Goal: Task Accomplishment & Management: Manage account settings

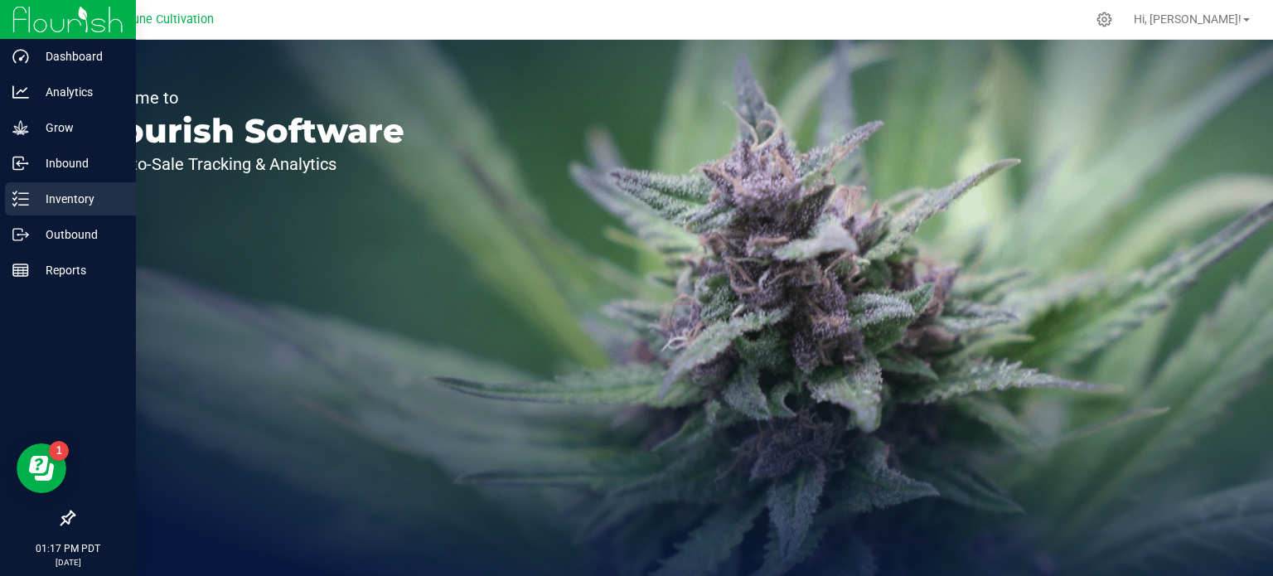
click at [50, 195] on p "Inventory" at bounding box center [78, 199] width 99 height 20
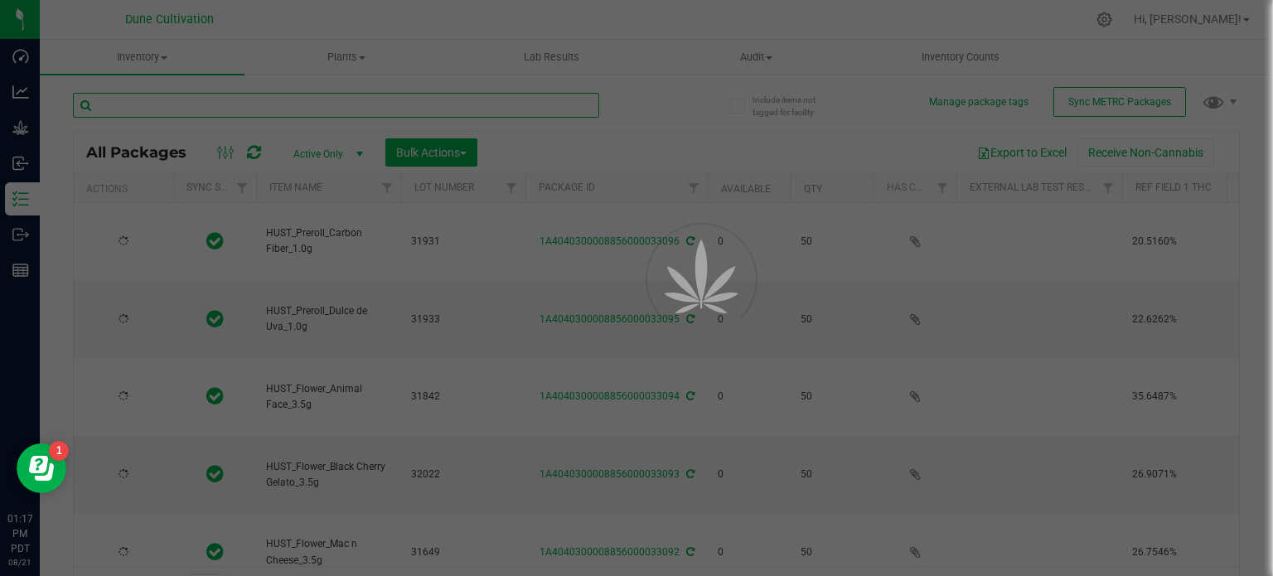
click at [233, 102] on input "text" at bounding box center [336, 105] width 526 height 25
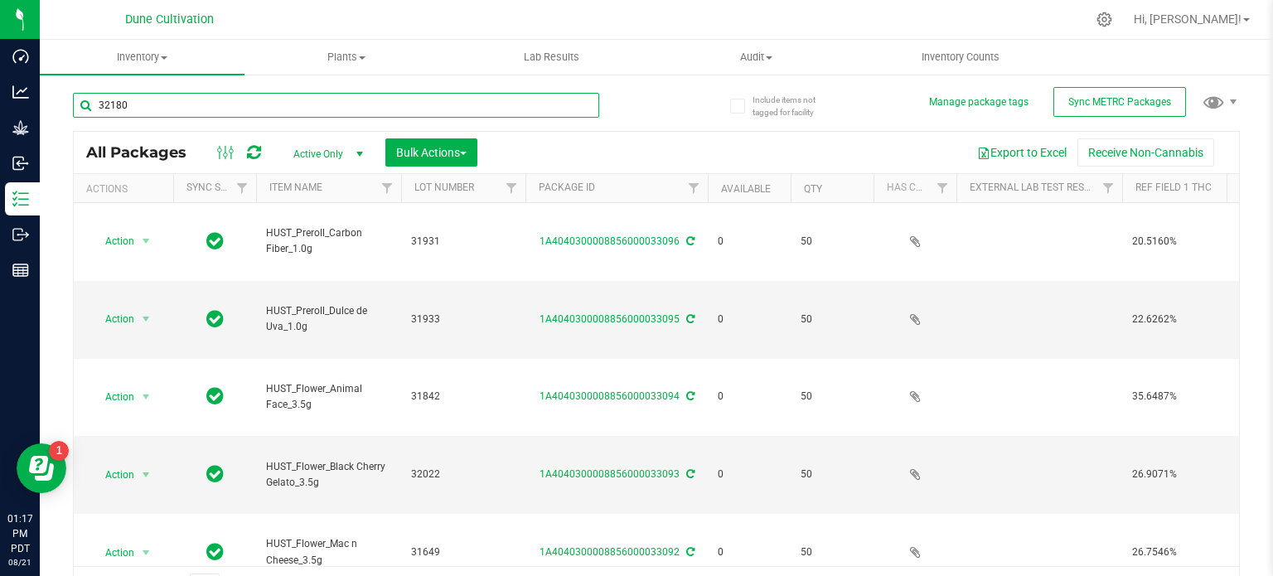
type input "32180"
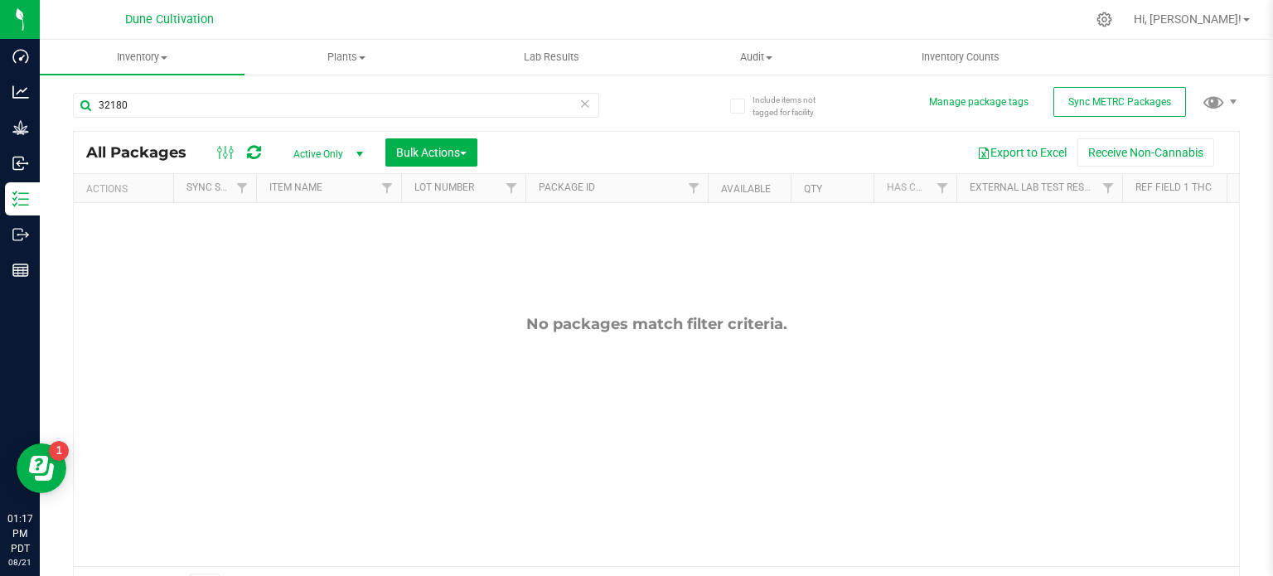
click at [316, 158] on span "Active Only" at bounding box center [324, 154] width 91 height 23
click at [317, 249] on li "All" at bounding box center [324, 255] width 90 height 25
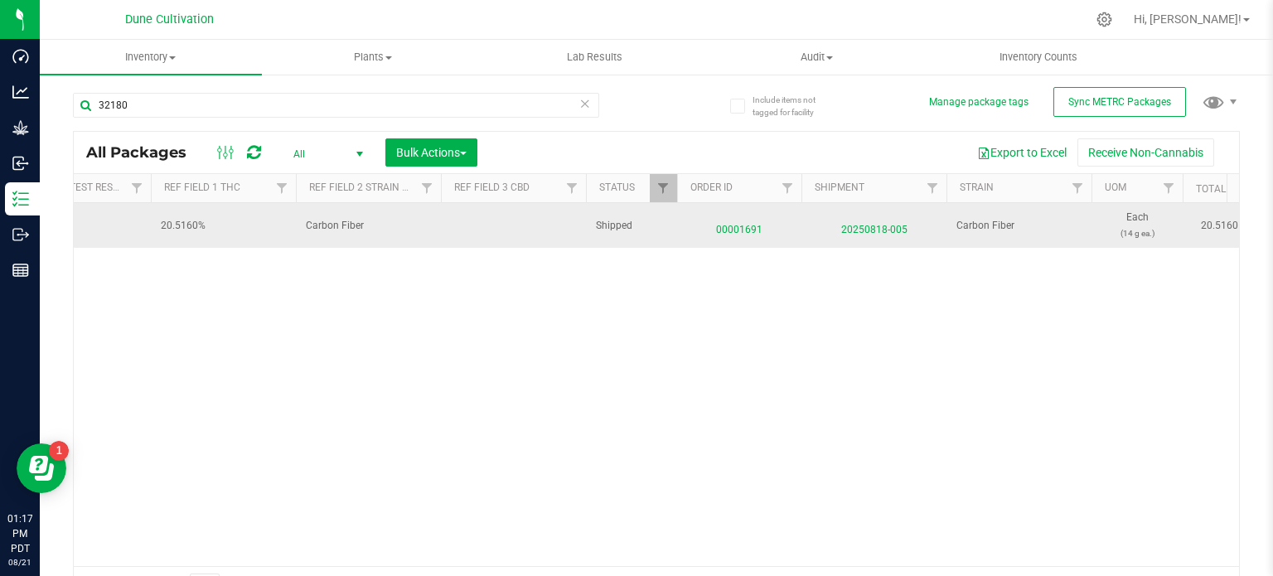
click at [730, 225] on span "00001691" at bounding box center [739, 226] width 104 height 24
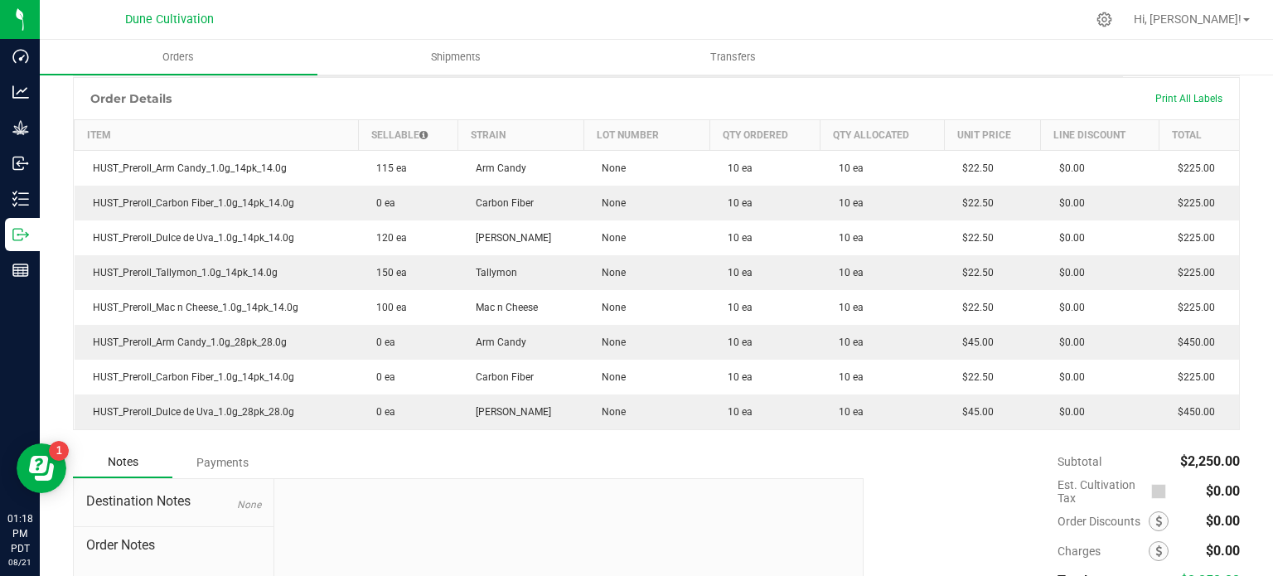
scroll to position [440, 0]
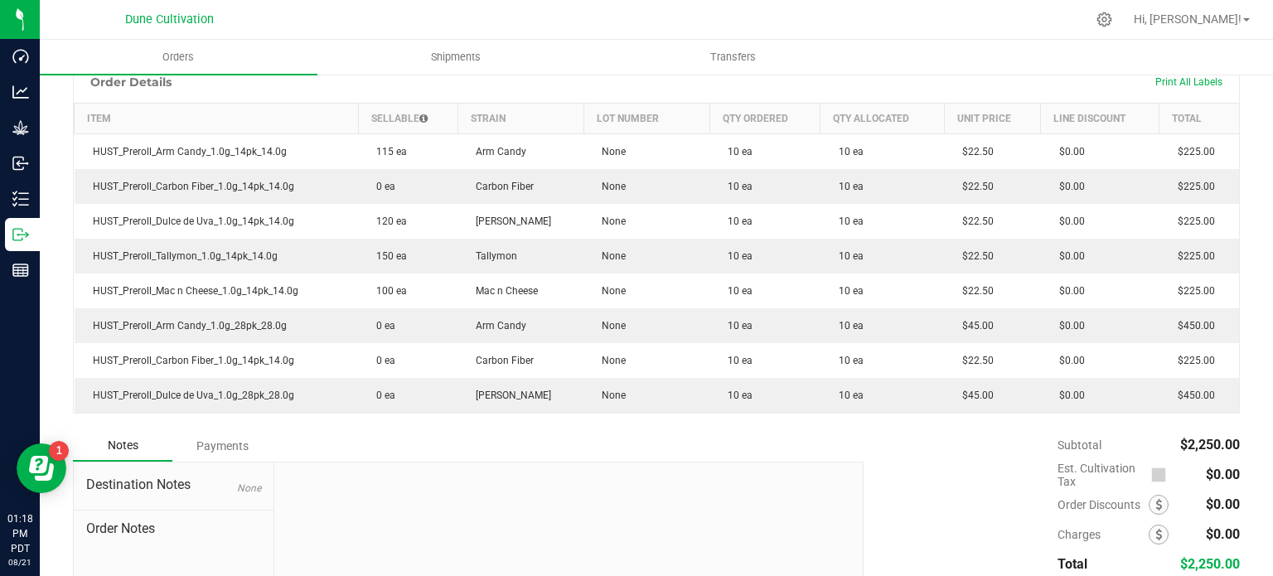
click at [991, 43] on ul "Orders Shipments Transfers" at bounding box center [676, 58] width 1273 height 36
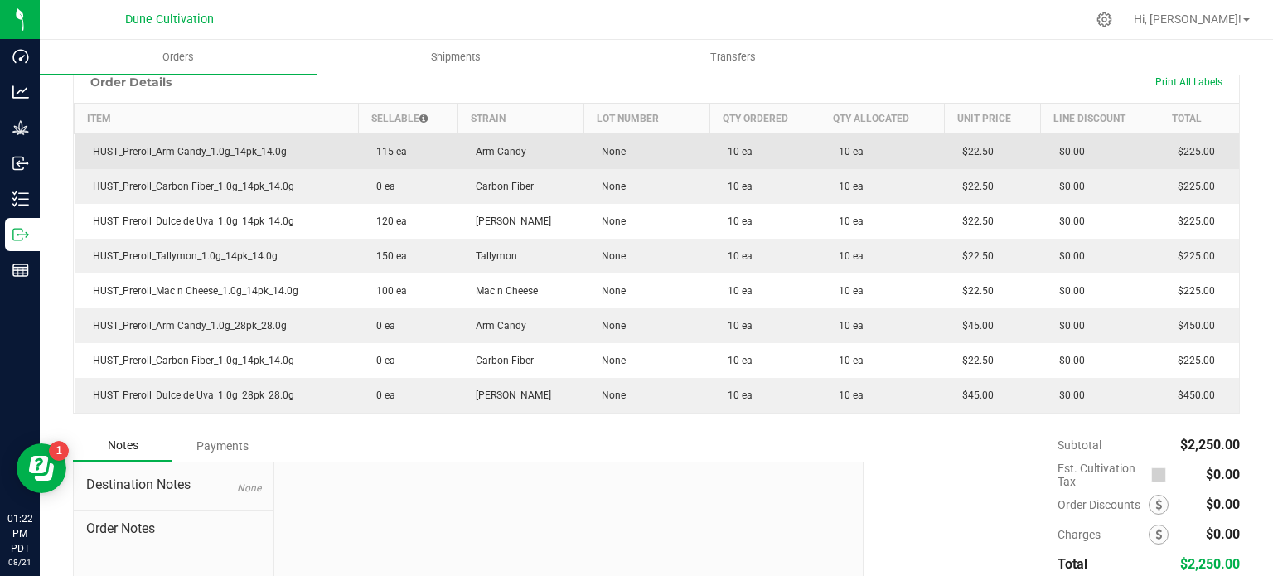
scroll to position [0, 0]
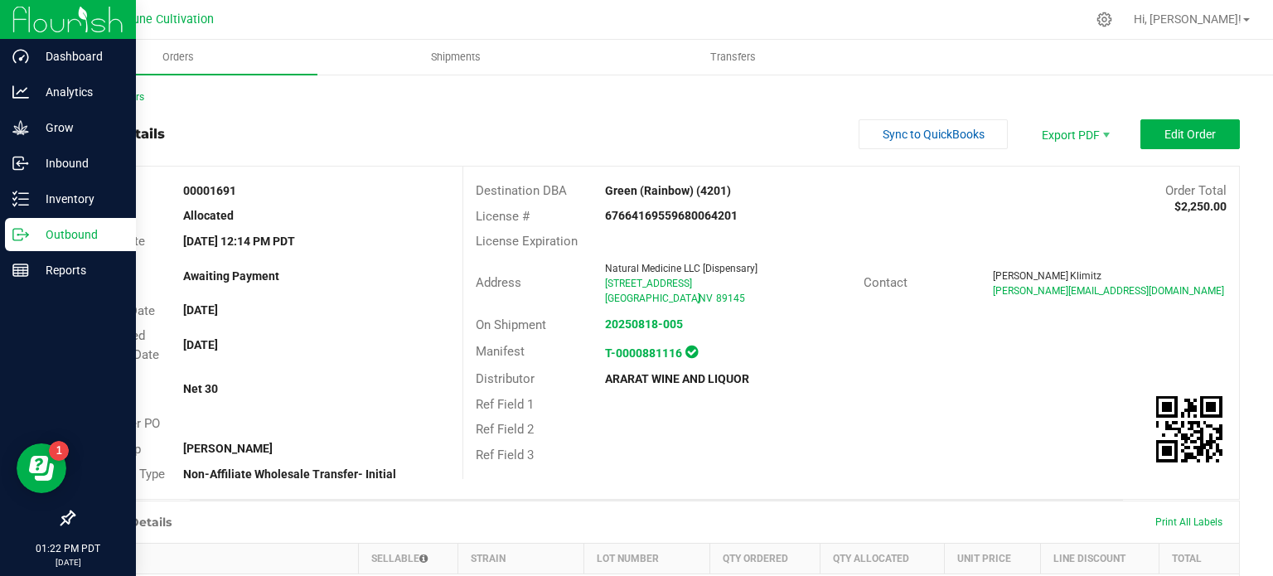
click at [20, 241] on icon at bounding box center [20, 234] width 17 height 17
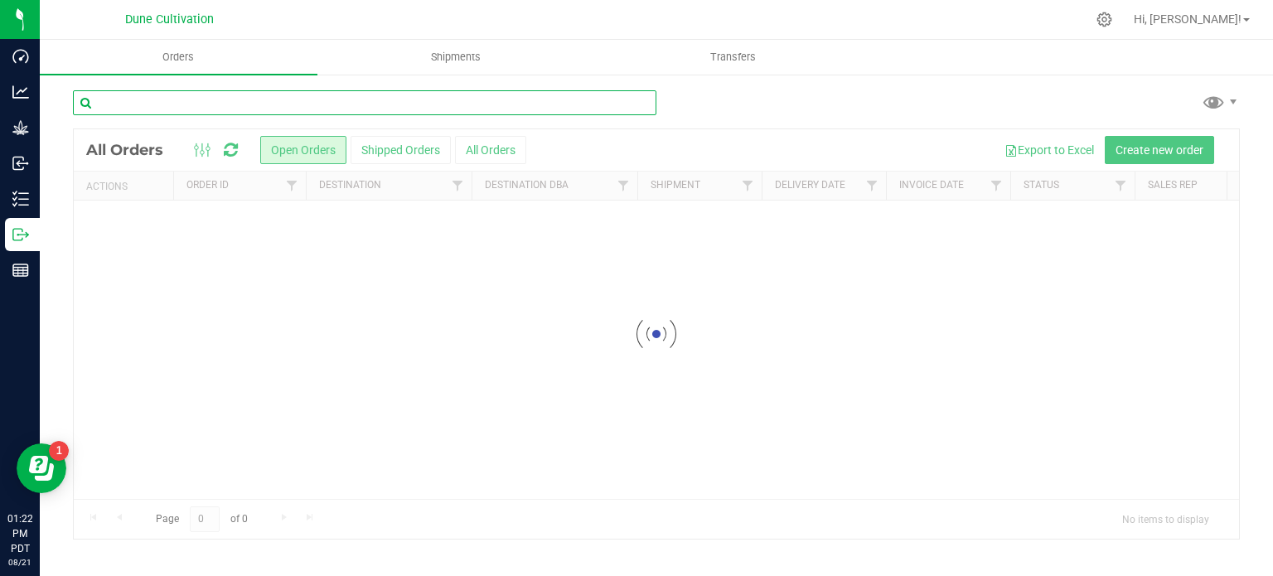
click at [201, 104] on input "text" at bounding box center [365, 102] width 584 height 25
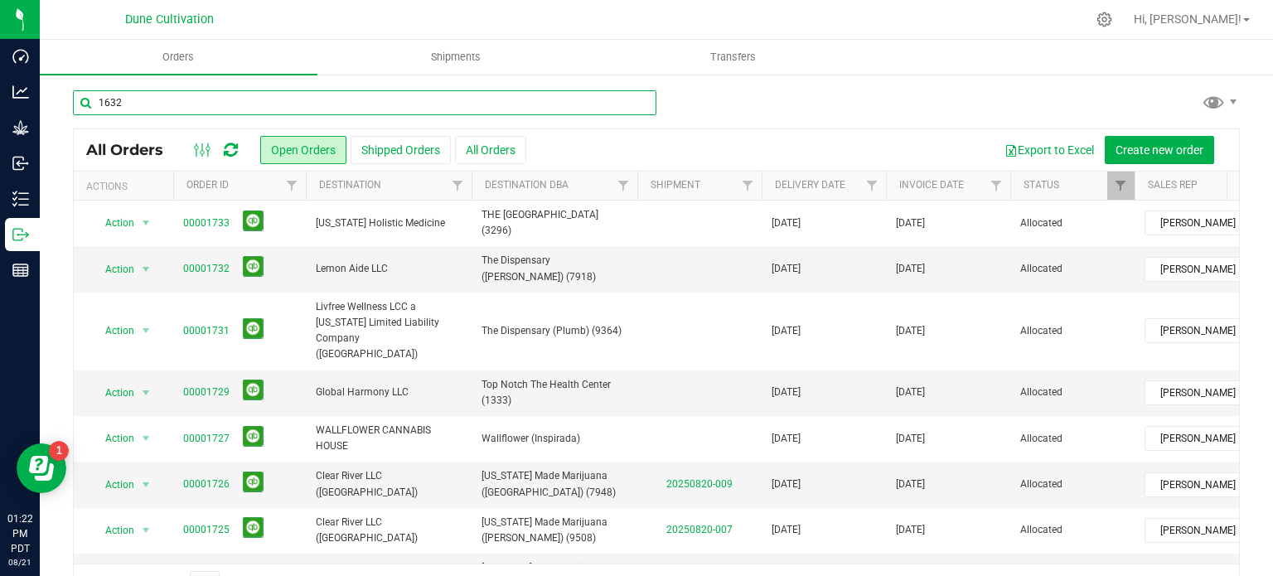
type input "1632"
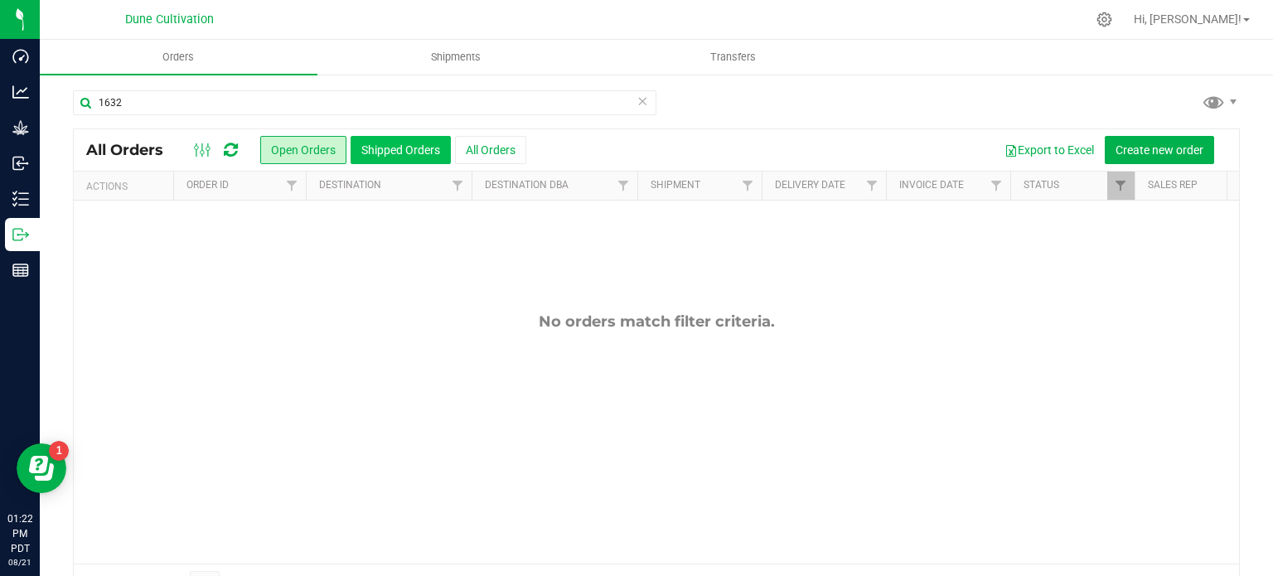
click at [371, 145] on button "Shipped Orders" at bounding box center [401, 150] width 100 height 28
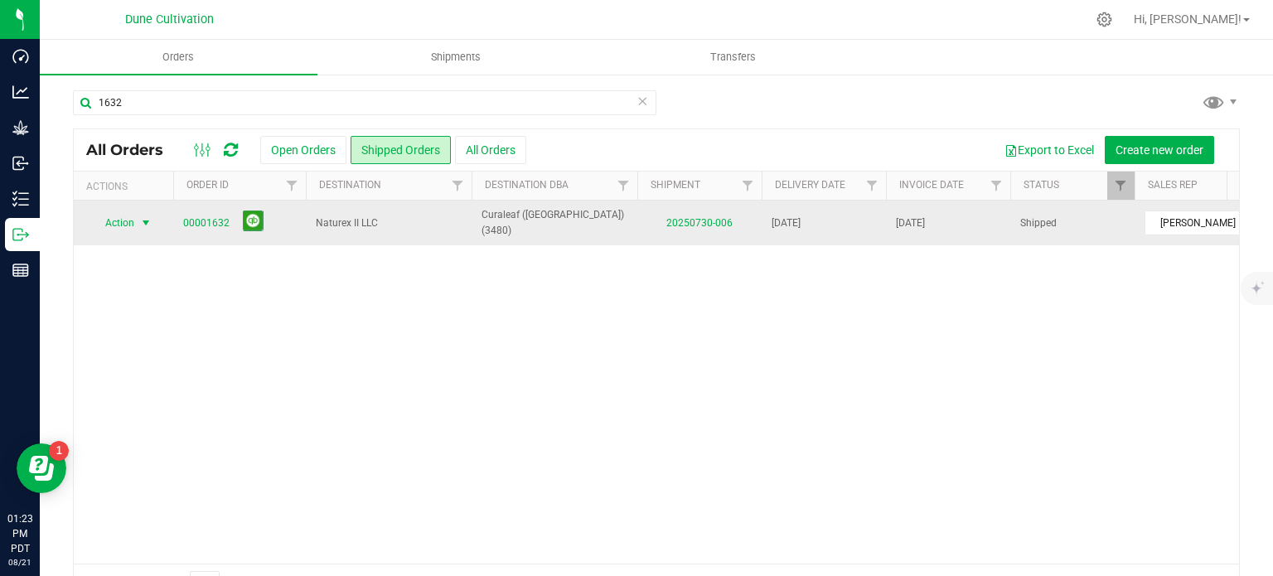
click at [113, 221] on span "Action" at bounding box center [112, 222] width 45 height 23
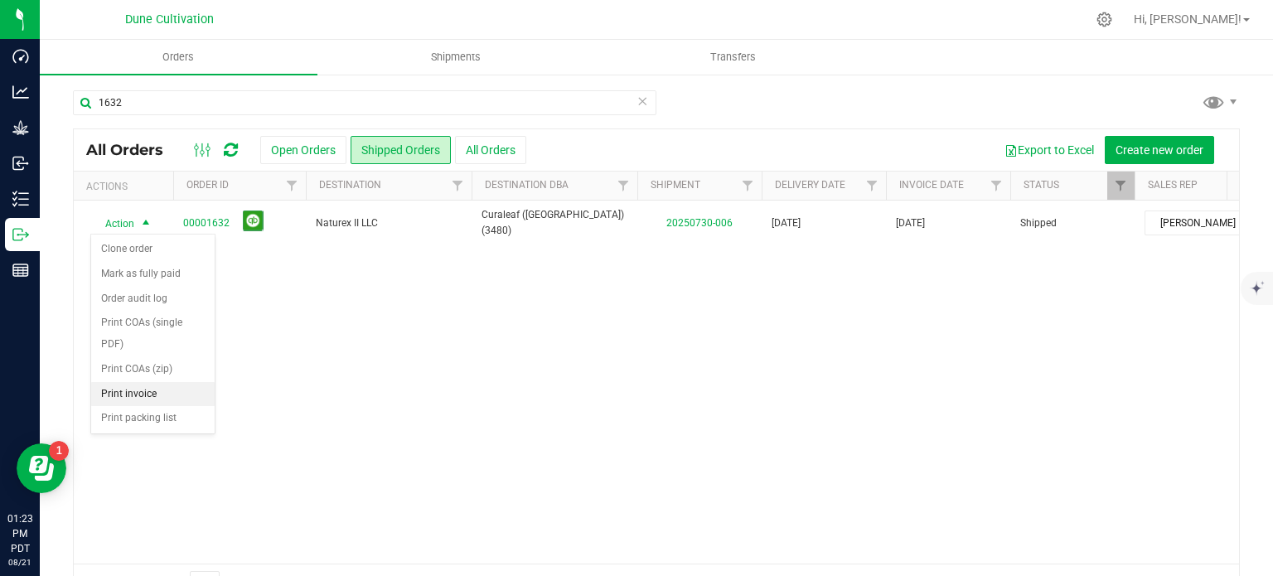
click at [133, 389] on li "Print invoice" at bounding box center [153, 394] width 124 height 25
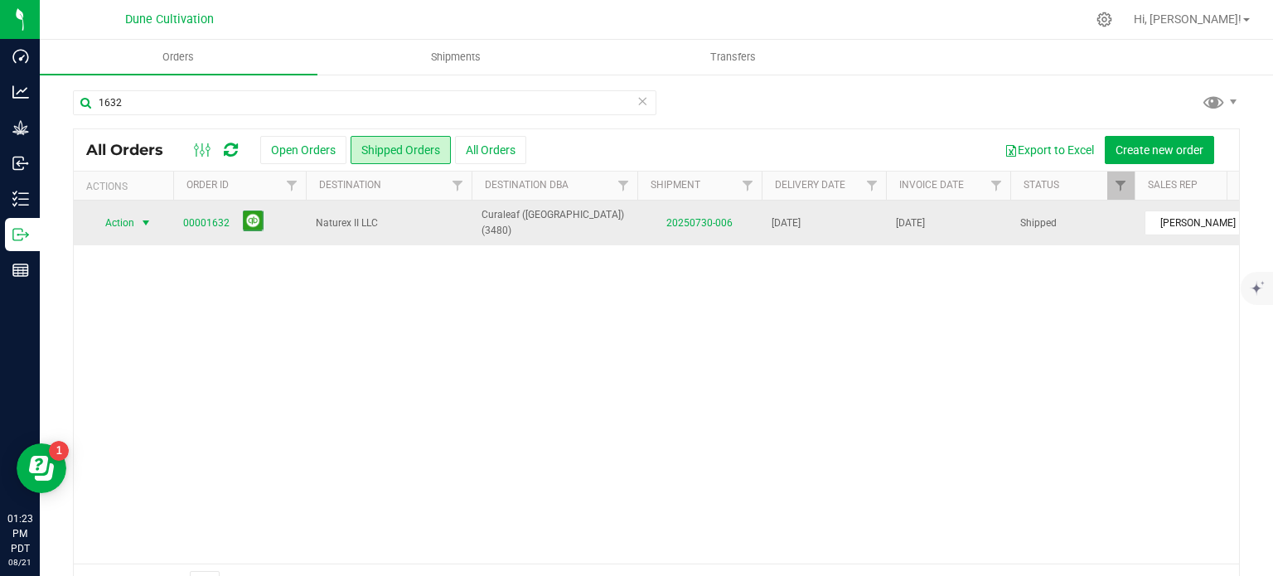
click at [144, 224] on span "select" at bounding box center [145, 222] width 13 height 13
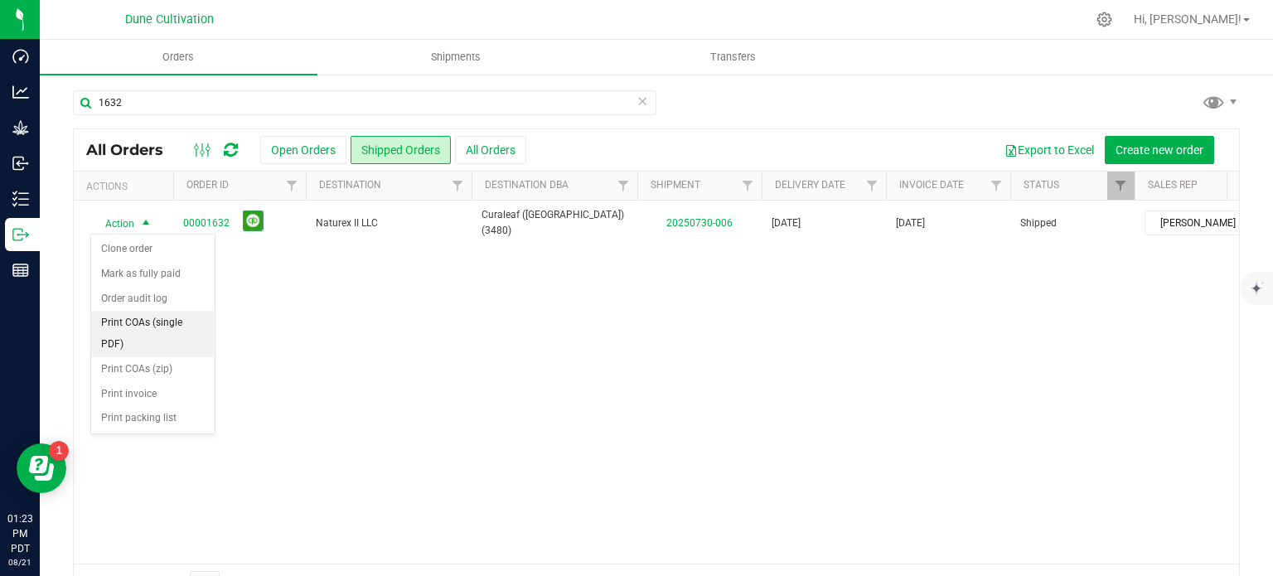
click at [146, 328] on li "Print COAs (single PDF)" at bounding box center [153, 334] width 124 height 46
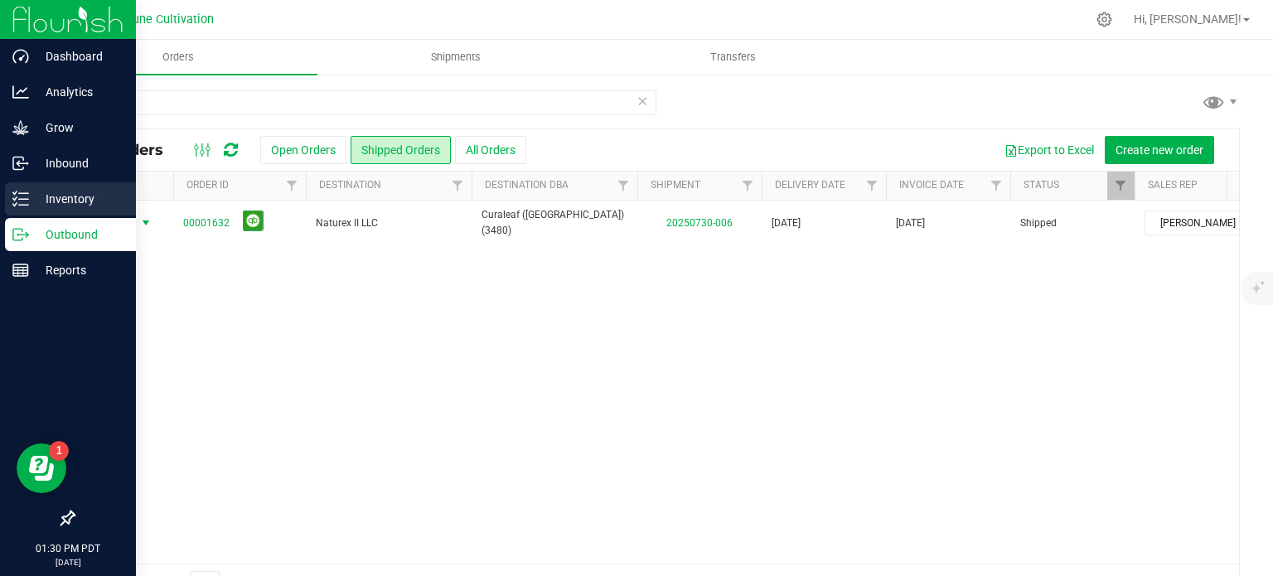
click at [22, 196] on icon at bounding box center [20, 199] width 17 height 17
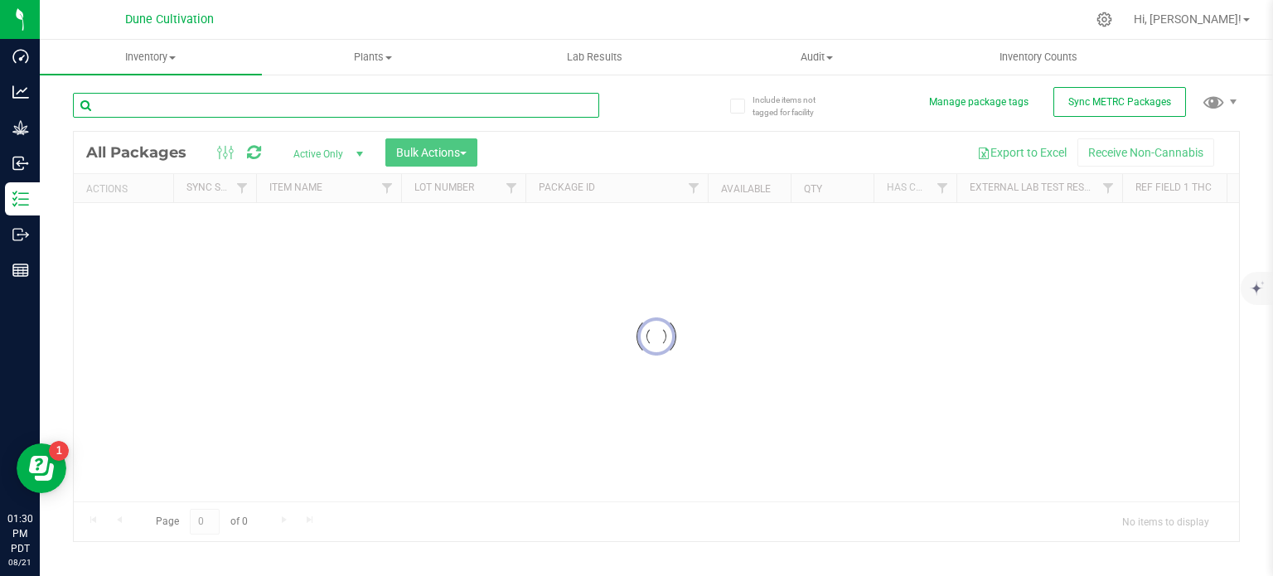
click at [163, 112] on input "text" at bounding box center [336, 105] width 526 height 25
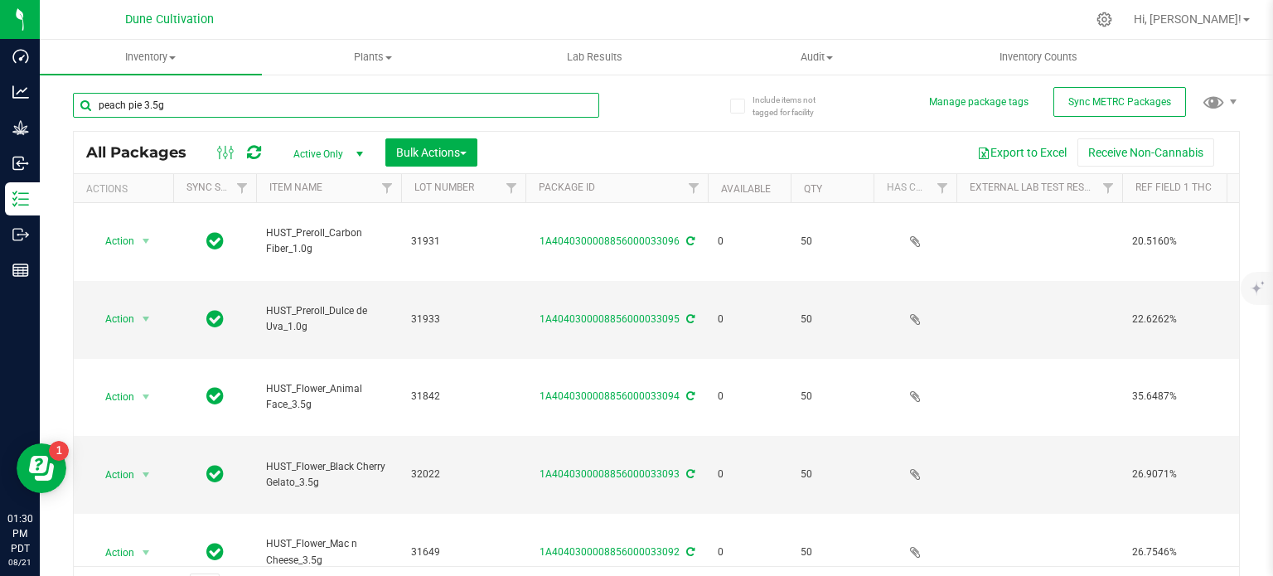
type input "peach pie 3.5g"
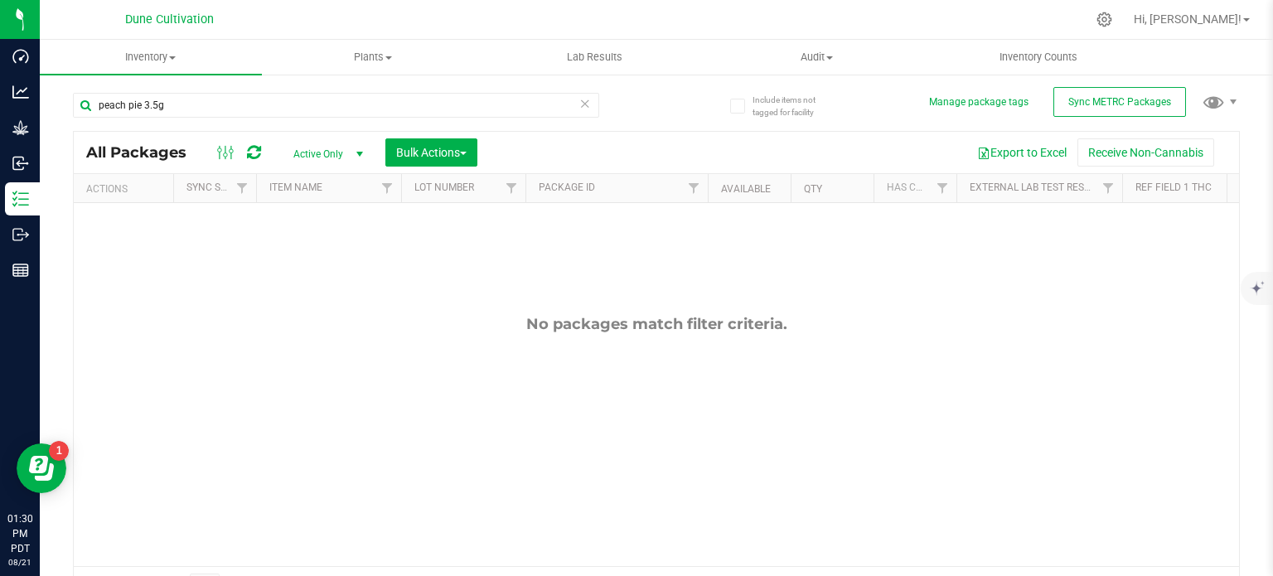
click at [299, 160] on span "Active Only" at bounding box center [324, 154] width 91 height 23
click at [312, 255] on li "All" at bounding box center [324, 255] width 90 height 25
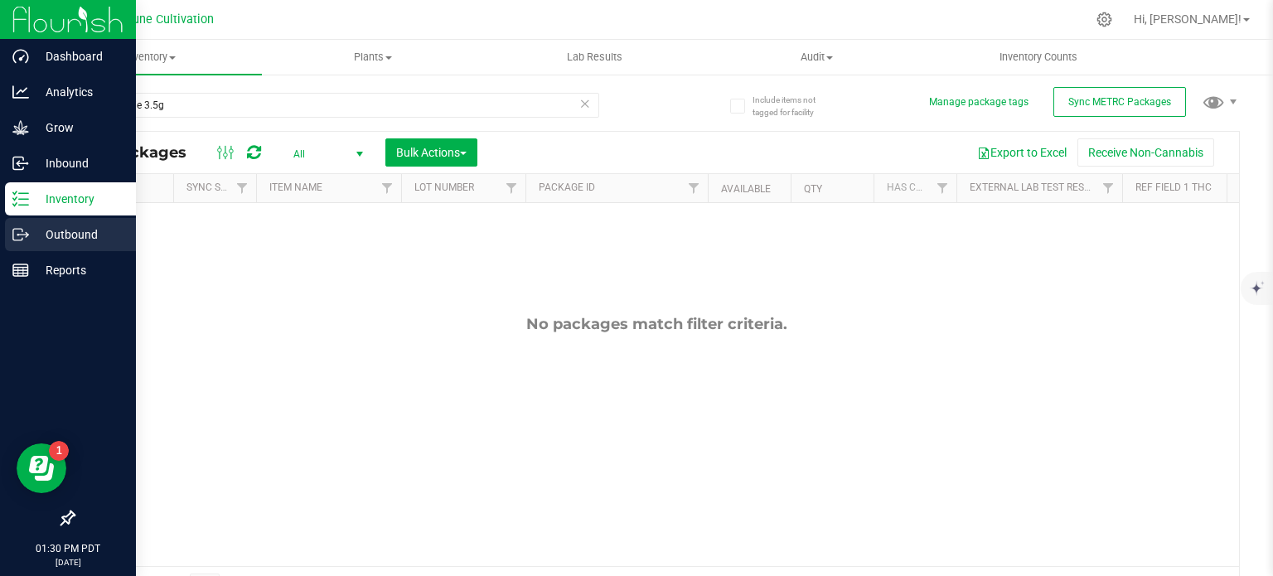
click at [6, 239] on div "Outbound" at bounding box center [70, 234] width 131 height 33
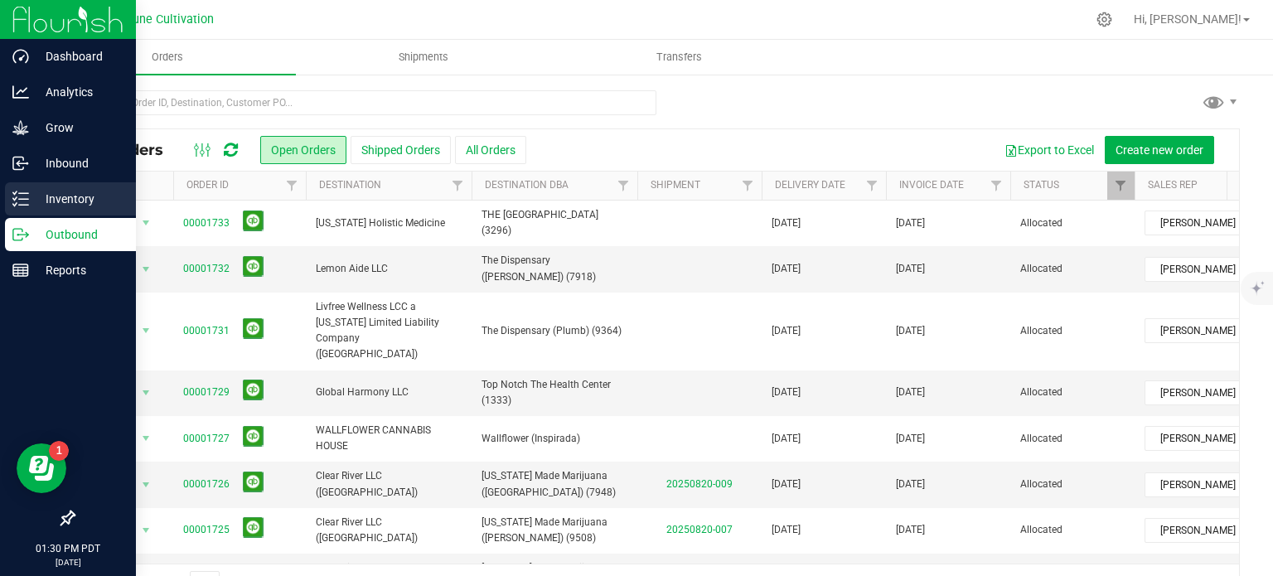
click at [41, 198] on p "Inventory" at bounding box center [78, 199] width 99 height 20
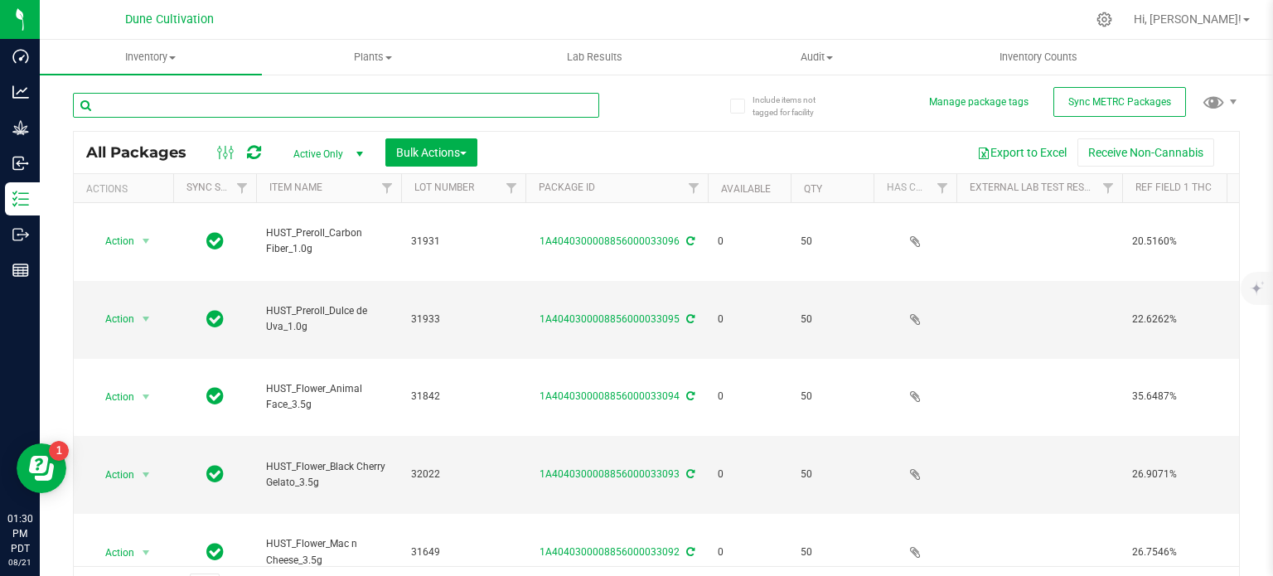
click at [169, 104] on input "text" at bounding box center [336, 105] width 526 height 25
type input "peach pie"
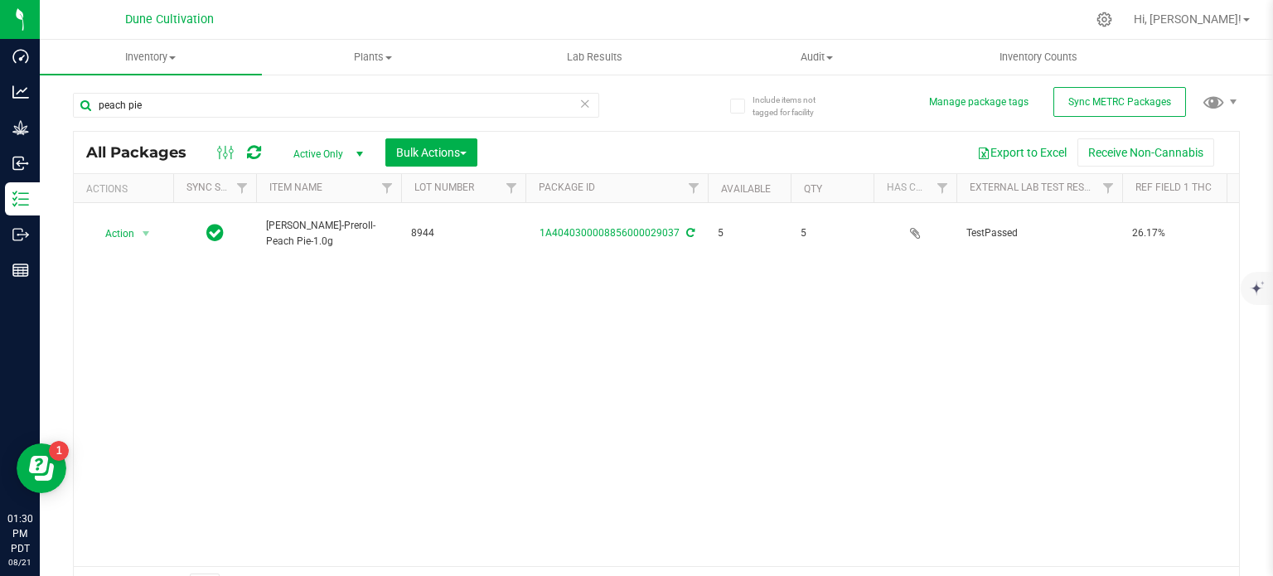
click at [313, 150] on span "Active Only" at bounding box center [324, 154] width 91 height 23
click at [322, 255] on li "All" at bounding box center [324, 255] width 90 height 25
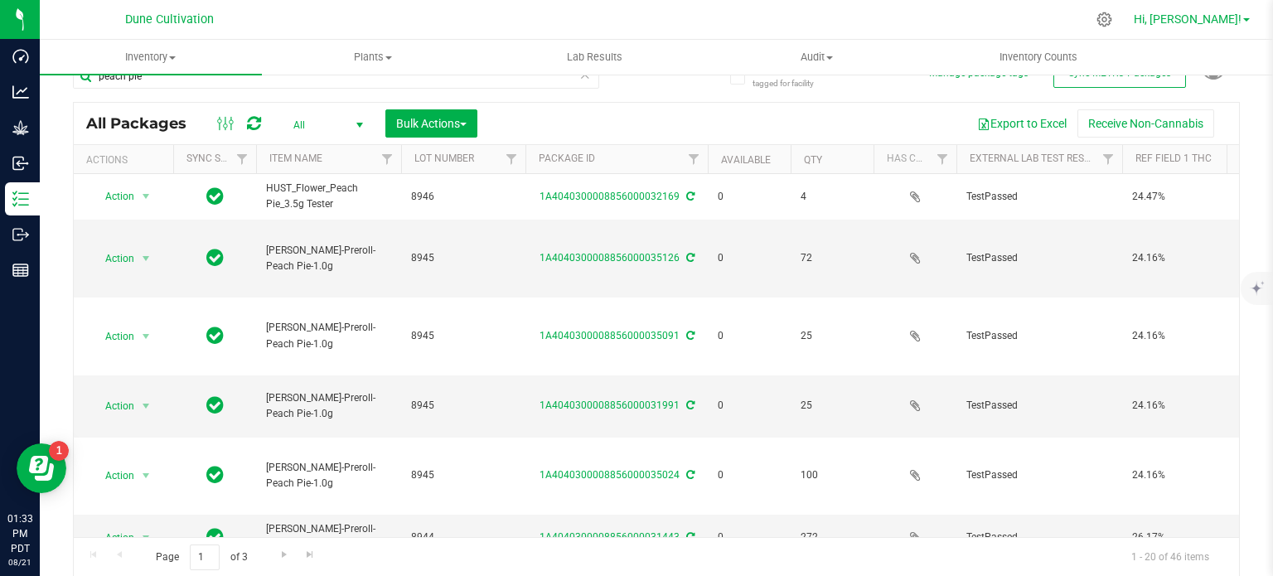
click at [1242, 22] on link "Hi, [PERSON_NAME]!" at bounding box center [1191, 19] width 129 height 17
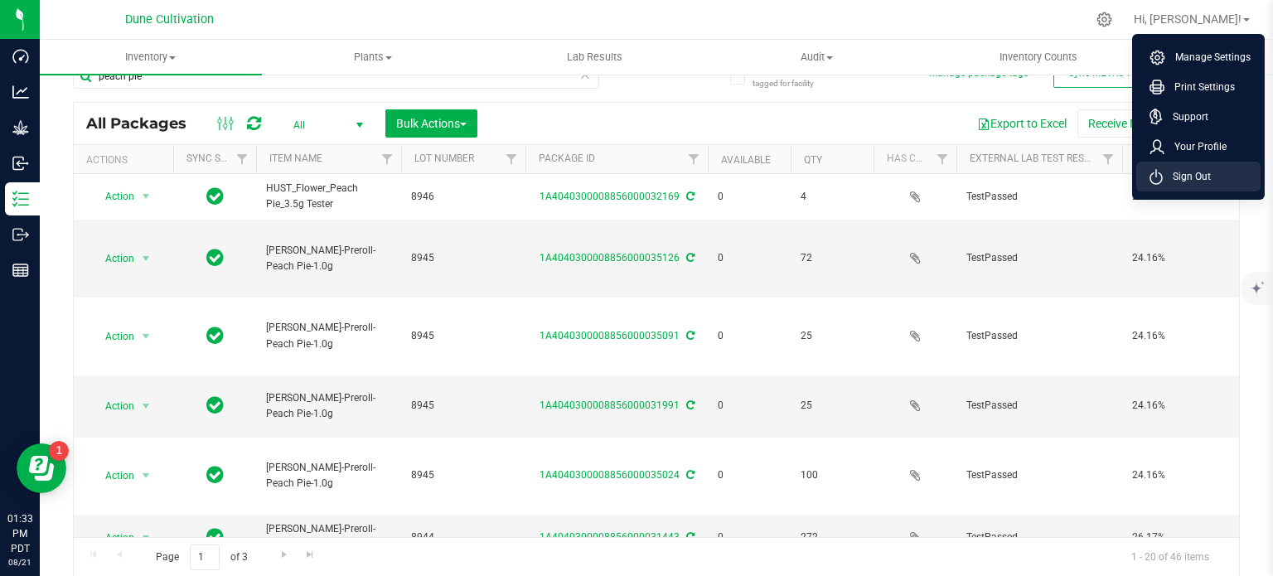
click at [1169, 188] on li "Sign Out" at bounding box center [1199, 177] width 124 height 30
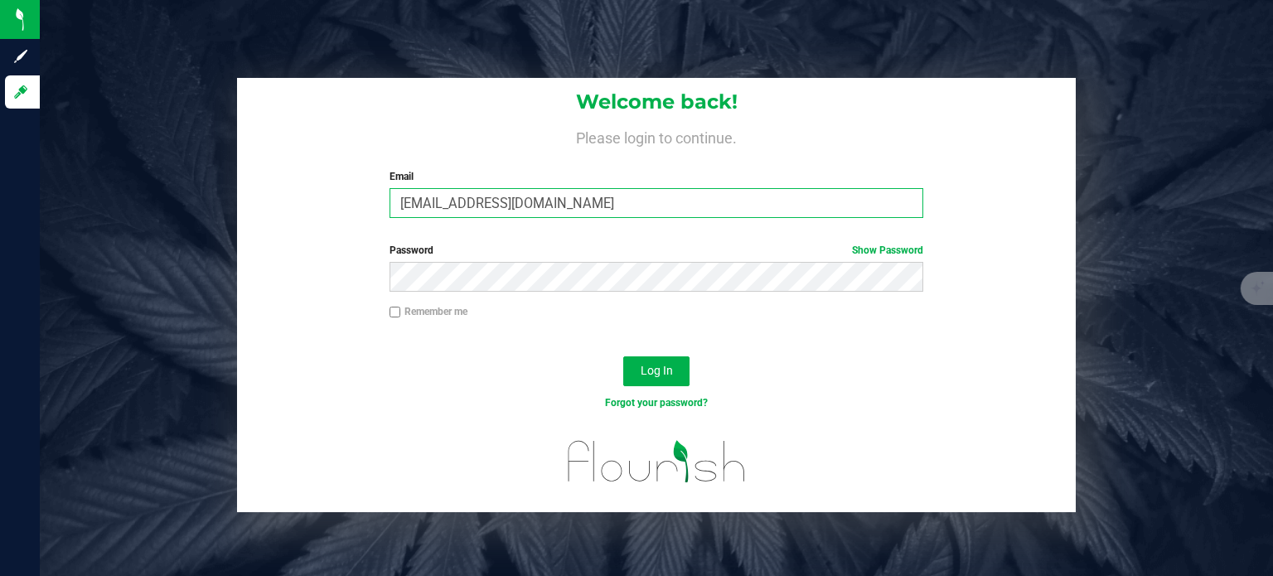
click at [526, 206] on input "[EMAIL_ADDRESS][DOMAIN_NAME]" at bounding box center [657, 203] width 535 height 30
type input "[EMAIL_ADDRESS][PERSON_NAME][DOMAIN_NAME]"
click at [662, 378] on button "Log In" at bounding box center [656, 371] width 66 height 30
